Goal: Book appointment/travel/reservation

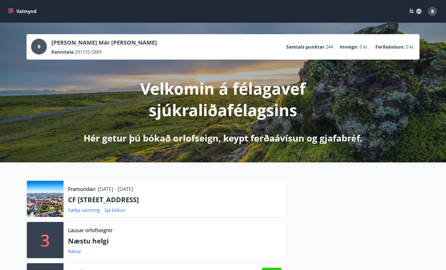
click at [11, 11] on icon "menu" at bounding box center [11, 11] width 6 height 1
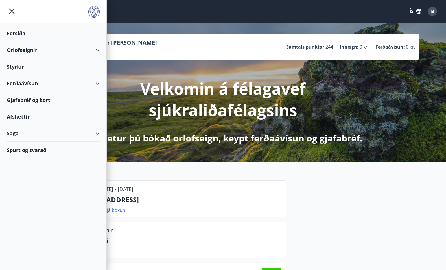
click at [12, 47] on div "Orlofseignir" at bounding box center [53, 50] width 93 height 17
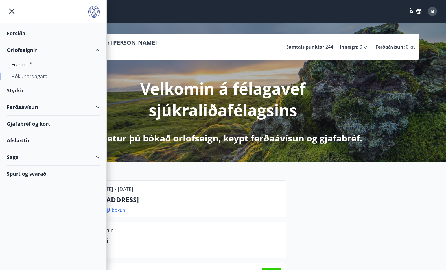
click at [14, 76] on div "Bókunardagatal" at bounding box center [53, 76] width 84 height 12
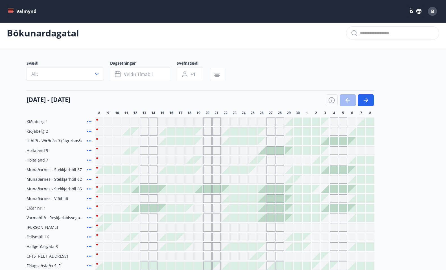
scroll to position [13, 0]
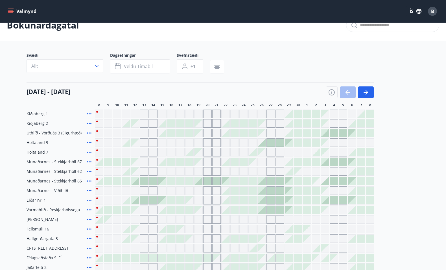
click at [201, 134] on div "Gráir dagar eru ekki bókanlegir" at bounding box center [198, 133] width 8 height 8
click at [163, 134] on div at bounding box center [162, 133] width 8 height 8
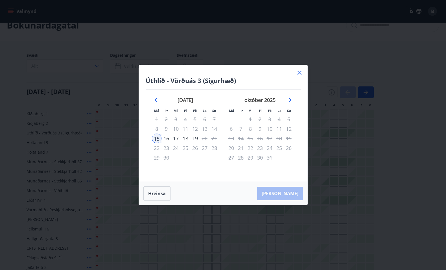
click at [176, 137] on div "17" at bounding box center [176, 138] width 10 height 10
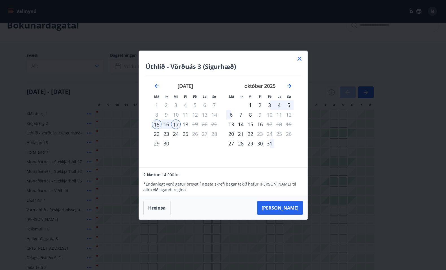
click at [297, 58] on icon at bounding box center [299, 58] width 7 height 7
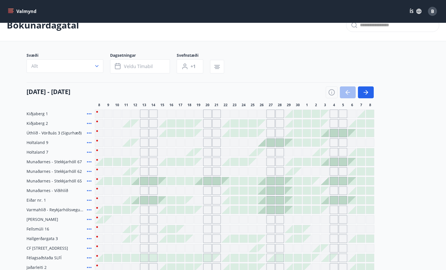
click at [328, 133] on div at bounding box center [325, 133] width 8 height 8
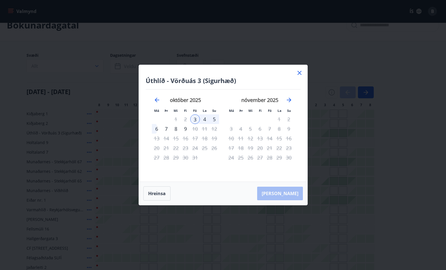
click at [215, 121] on div "5" at bounding box center [214, 119] width 10 height 10
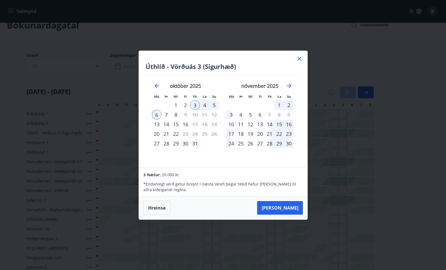
click at [297, 58] on icon at bounding box center [299, 58] width 7 height 7
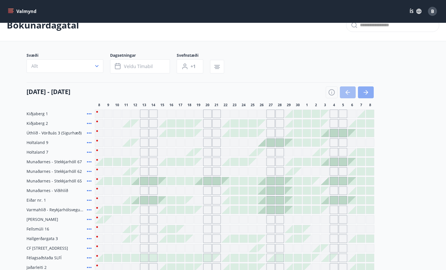
click at [363, 92] on icon "button" at bounding box center [365, 92] width 7 height 7
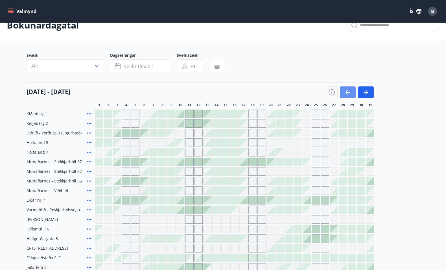
click at [344, 93] on icon "button" at bounding box center [347, 92] width 7 height 7
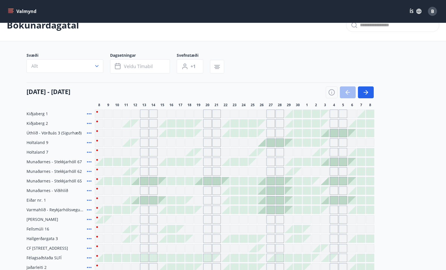
click at [89, 142] on icon at bounding box center [89, 142] width 5 height 1
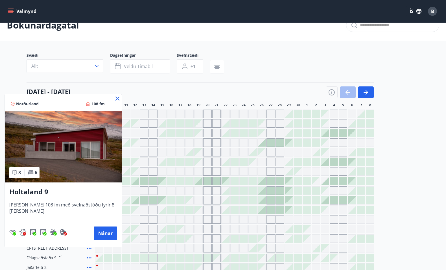
click at [114, 98] on icon at bounding box center [117, 98] width 7 height 7
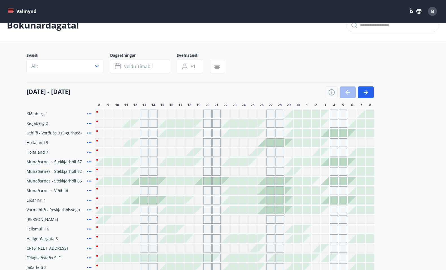
click at [89, 179] on icon at bounding box center [89, 180] width 7 height 7
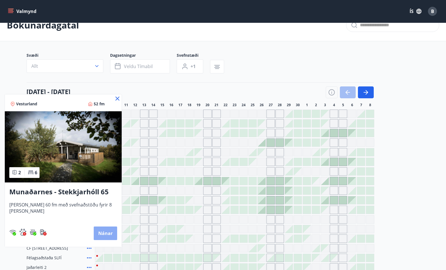
click at [100, 235] on button "Nánar" at bounding box center [105, 233] width 23 height 14
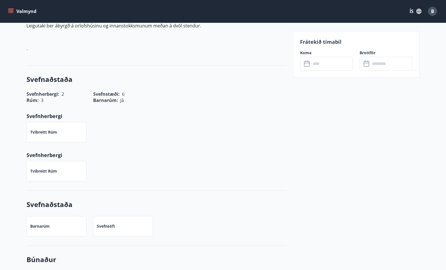
scroll to position [298, 0]
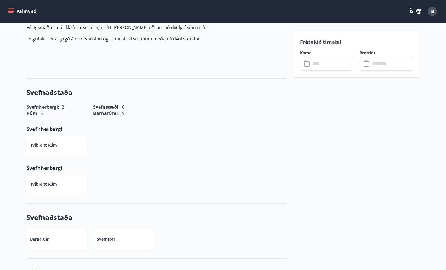
click at [11, 11] on icon "menu" at bounding box center [11, 11] width 6 height 1
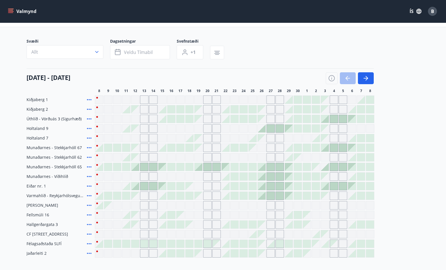
scroll to position [28, 0]
